Goal: Information Seeking & Learning: Learn about a topic

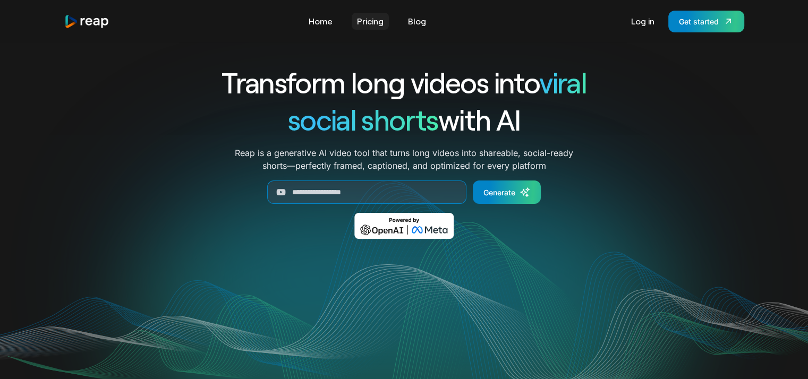
click at [366, 25] on link "Pricing" at bounding box center [370, 21] width 37 height 17
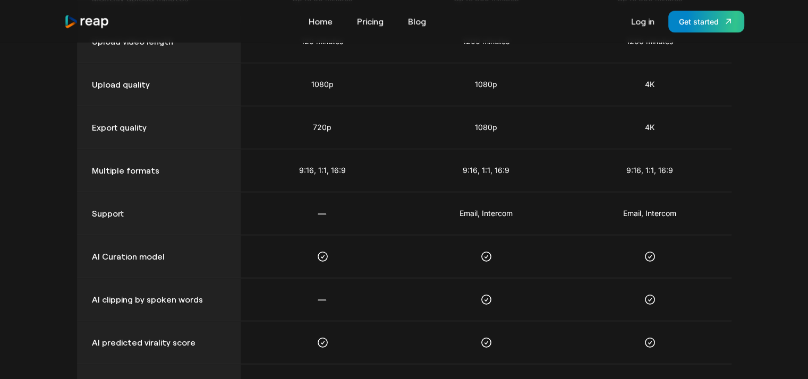
scroll to position [797, 0]
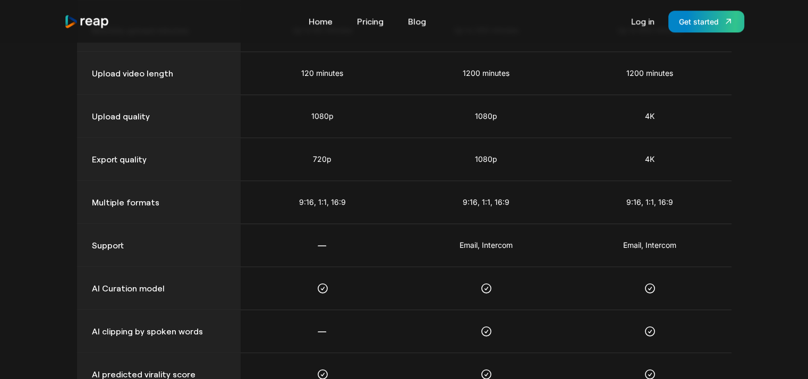
click at [85, 19] on img "home" at bounding box center [87, 21] width 46 height 14
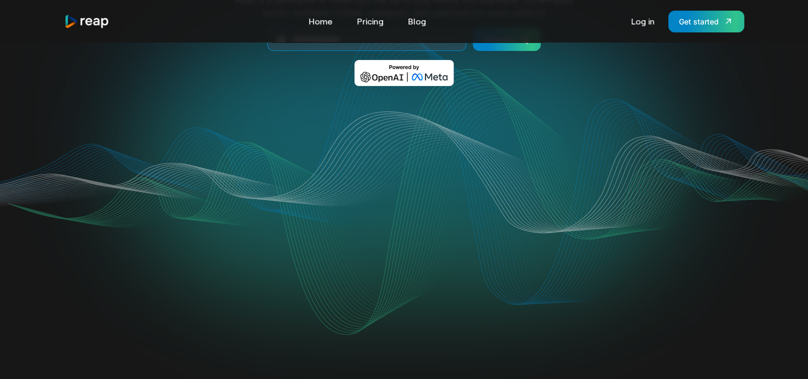
scroll to position [266, 0]
